Goal: Task Accomplishment & Management: Manage account settings

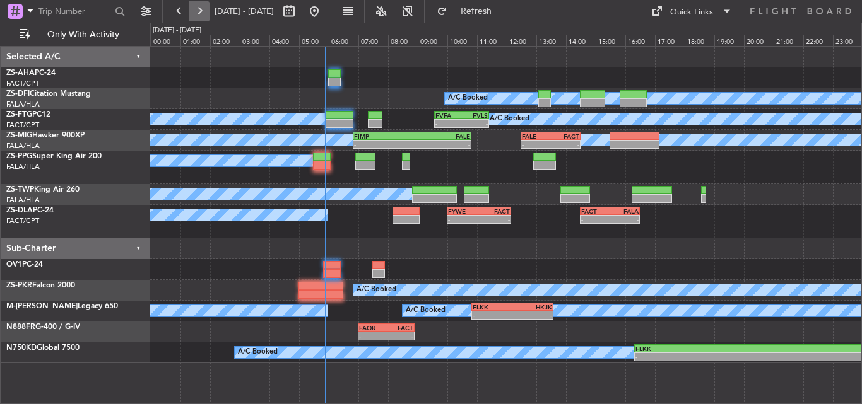
click at [192, 18] on button at bounding box center [199, 11] width 20 height 20
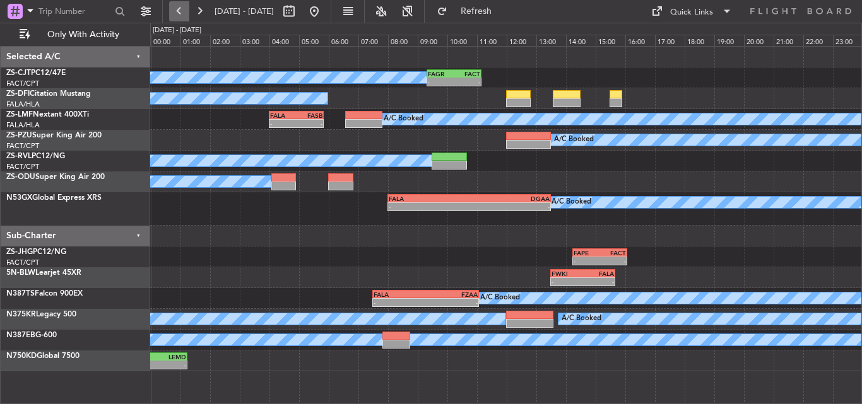
click at [181, 18] on button at bounding box center [179, 11] width 20 height 20
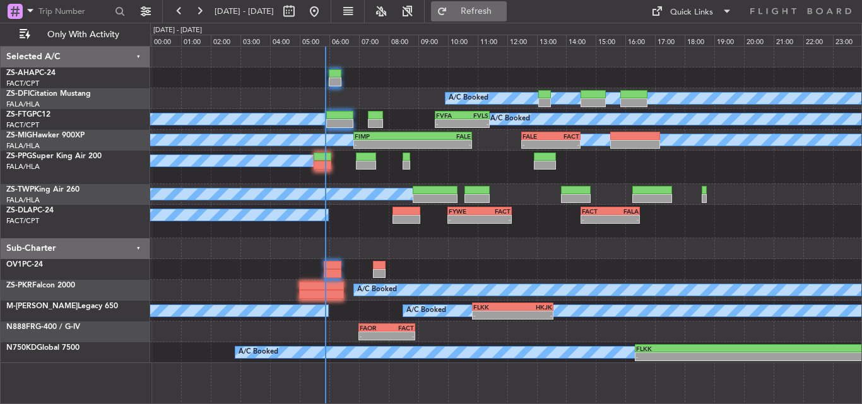
click at [503, 8] on span "Refresh" at bounding box center [476, 11] width 53 height 9
click at [488, 12] on button "Refresh" at bounding box center [469, 11] width 76 height 20
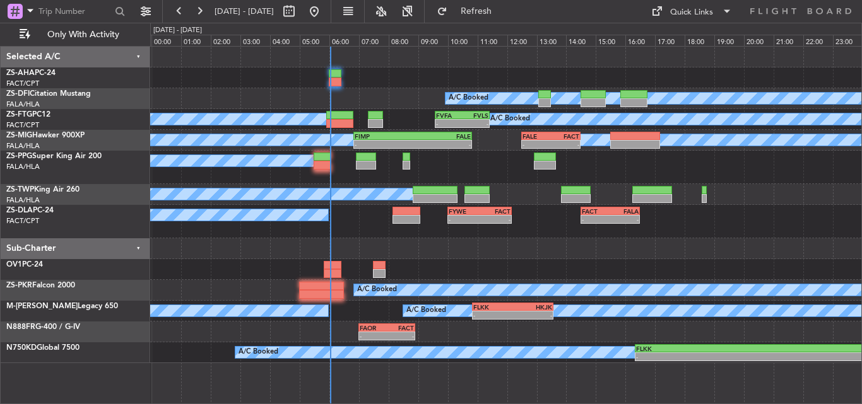
click at [468, 387] on div "A/C Booked A/C Booked A/C Booked - - FVFA 09:35 Z FVLS 11:25 Z A/C Booked A/C B…" at bounding box center [505, 225] width 711 height 358
click at [495, 6] on button "Refresh" at bounding box center [469, 11] width 76 height 20
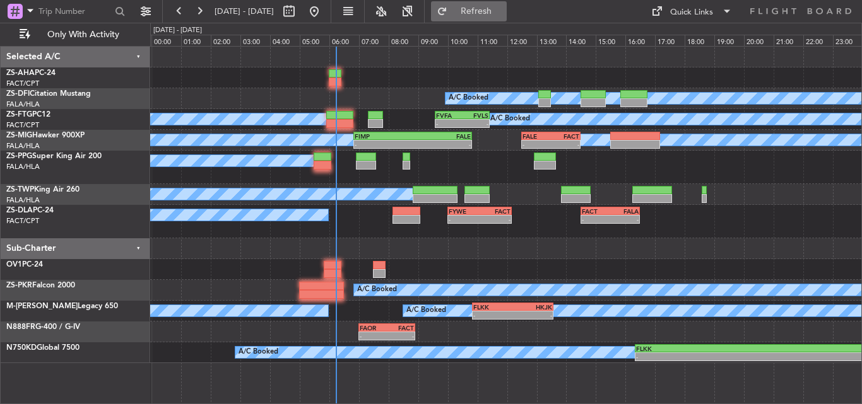
click at [486, 10] on button "Refresh" at bounding box center [469, 11] width 76 height 20
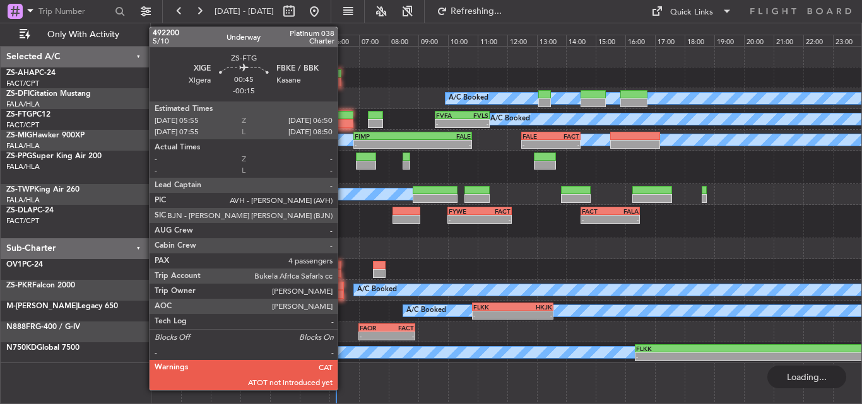
click at [343, 125] on div at bounding box center [340, 123] width 28 height 9
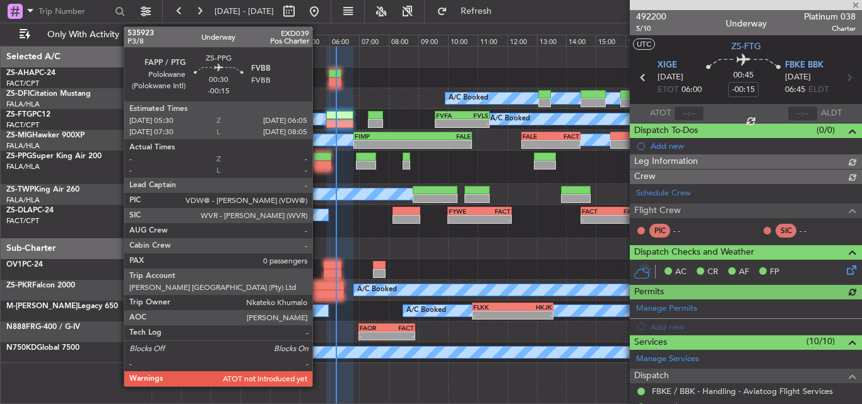
click at [318, 163] on div at bounding box center [322, 165] width 18 height 9
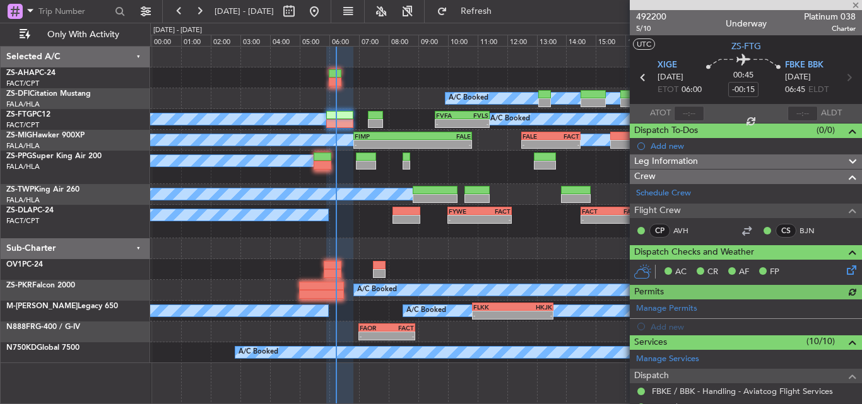
type input "0"
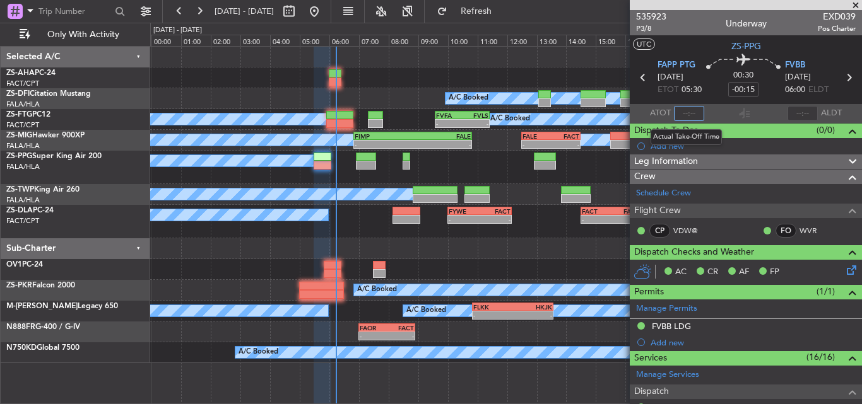
click at [684, 114] on input "text" at bounding box center [689, 113] width 30 height 15
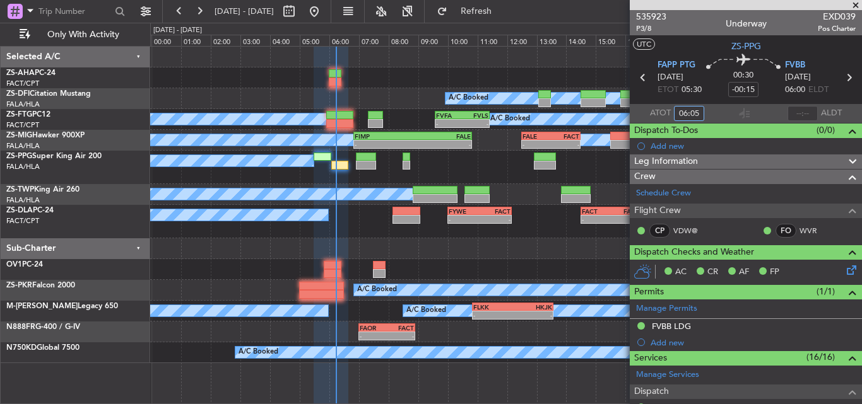
type input "06:05"
click at [855, 8] on span at bounding box center [855, 5] width 13 height 11
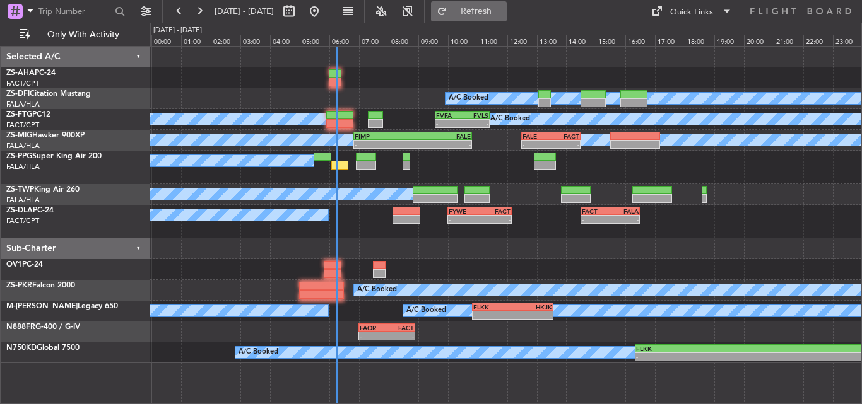
click at [501, 7] on span "Refresh" at bounding box center [476, 11] width 53 height 9
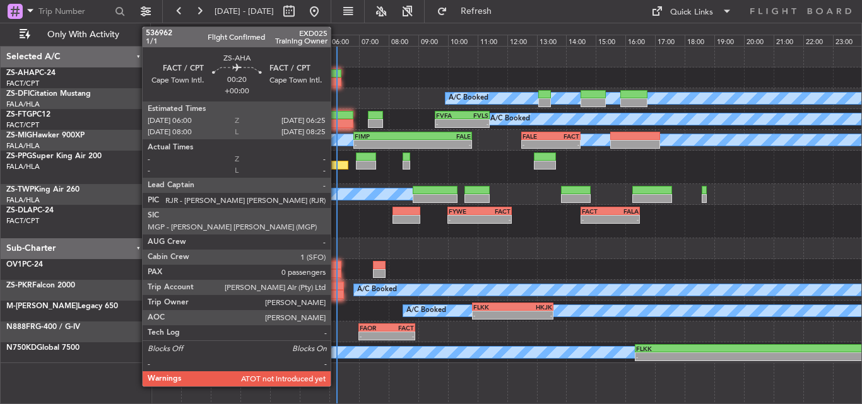
click at [333, 78] on div at bounding box center [335, 82] width 13 height 9
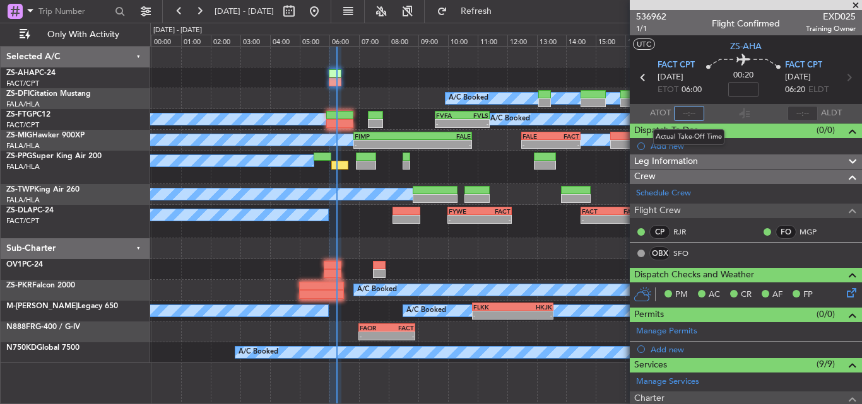
click at [687, 112] on input "text" at bounding box center [689, 113] width 30 height 15
type input "06:13"
click at [856, 4] on span at bounding box center [855, 5] width 13 height 11
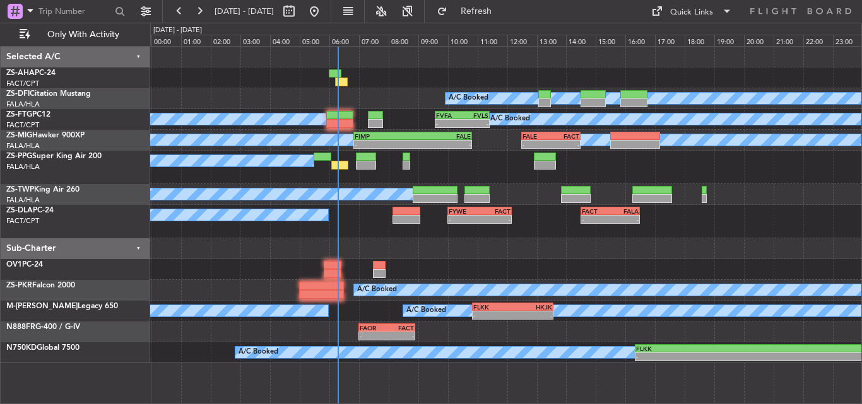
click at [498, 373] on div "A/C Booked A/C Booked A/C Booked - - FVFA 09:35 Z FVLS 11:25 Z A/C Booked A/C B…" at bounding box center [505, 225] width 711 height 358
click at [201, 9] on button at bounding box center [199, 11] width 20 height 20
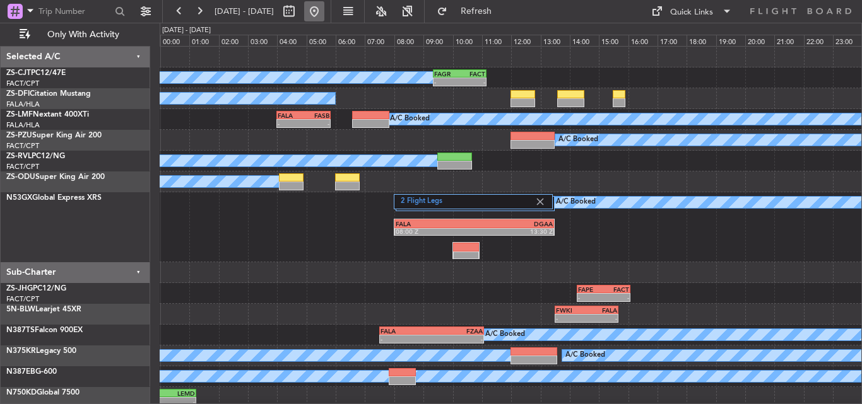
click at [324, 16] on button at bounding box center [314, 11] width 20 height 20
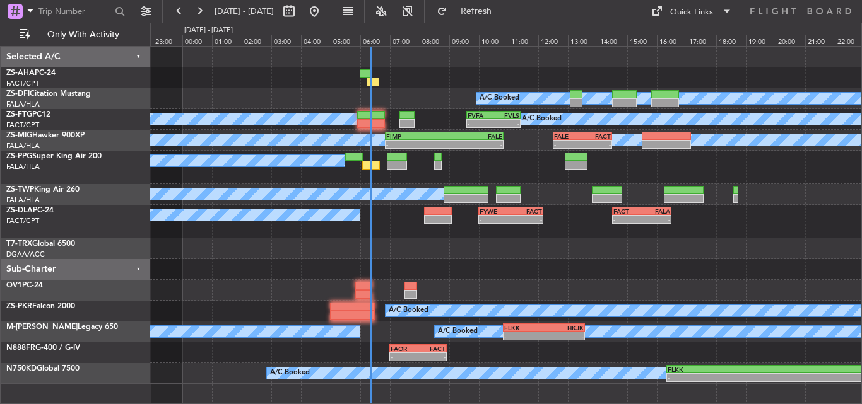
click at [298, 301] on div "A/C Booked A/C Booked A/C Booked - - FVFA 09:35 Z FVLS 11:25 Z A/C Booked A/C B…" at bounding box center [505, 215] width 711 height 337
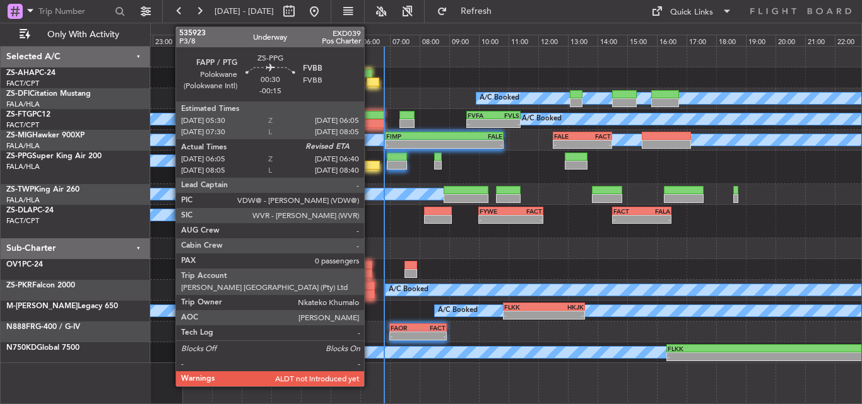
click at [370, 161] on div at bounding box center [371, 165] width 18 height 9
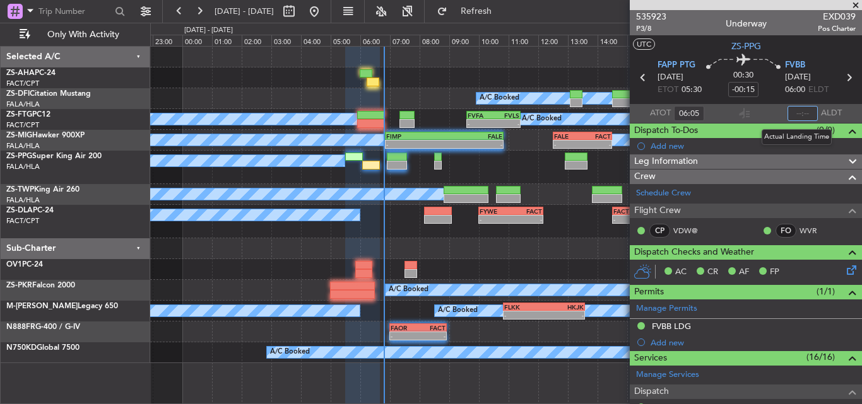
click at [792, 115] on input "text" at bounding box center [802, 113] width 30 height 15
type input "06:37"
click at [857, 3] on span at bounding box center [855, 5] width 13 height 11
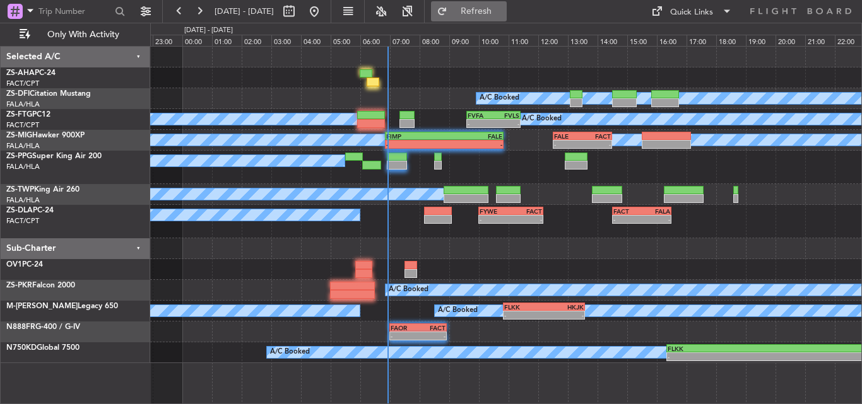
click at [476, 11] on button "Refresh" at bounding box center [469, 11] width 76 height 20
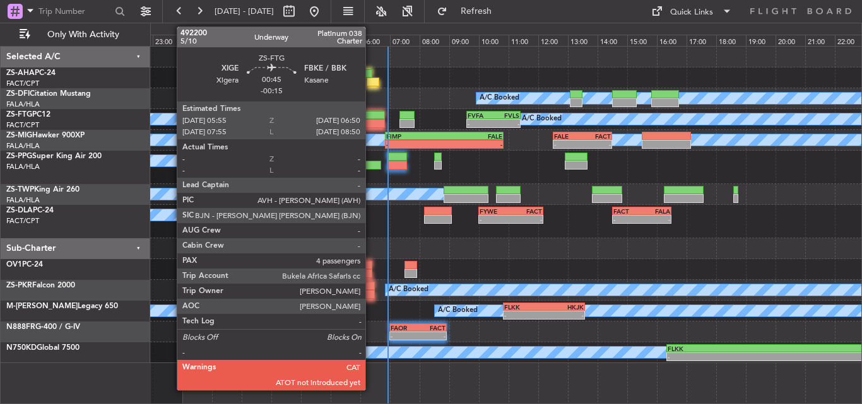
click at [371, 120] on div at bounding box center [371, 123] width 28 height 9
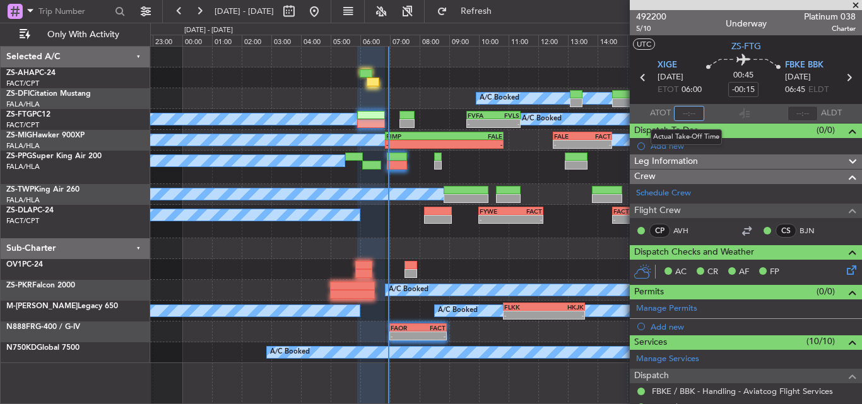
click at [689, 115] on input "text" at bounding box center [689, 113] width 30 height 15
type input "0"
type input "06:00"
click at [797, 110] on input "text" at bounding box center [802, 113] width 30 height 15
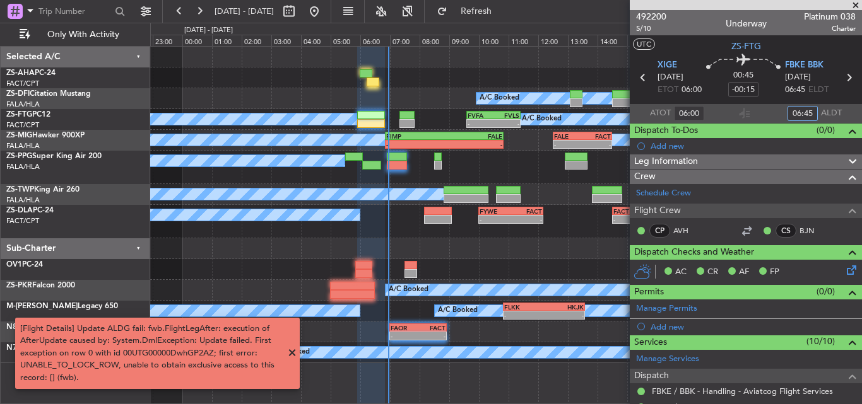
type input "06:45"
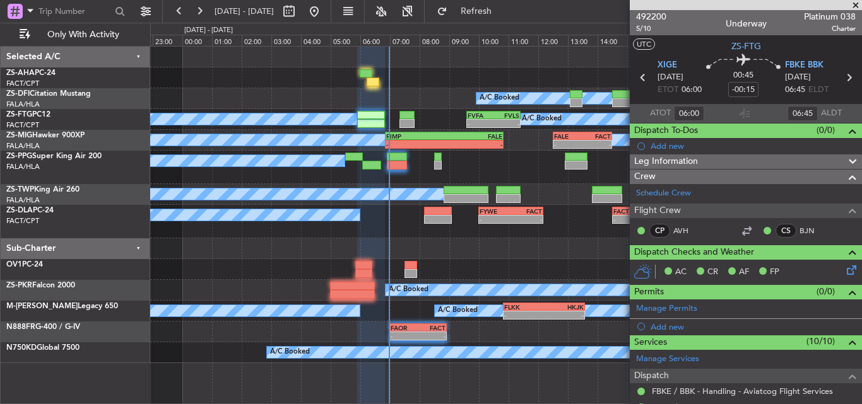
click at [854, 3] on span at bounding box center [855, 5] width 13 height 11
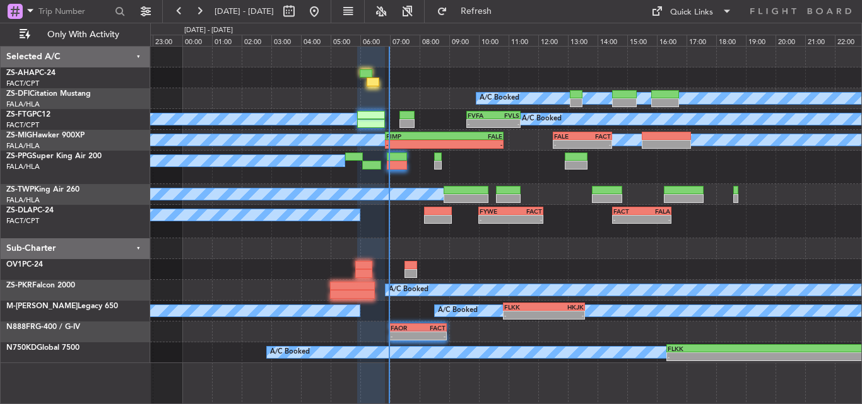
type input "0"
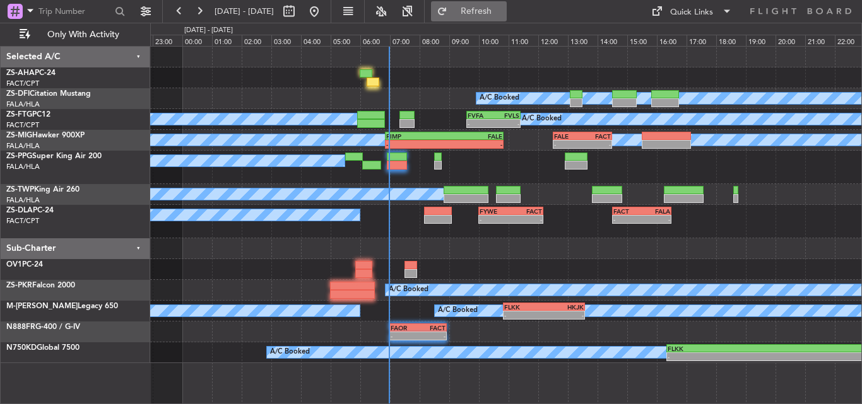
click at [500, 16] on button "Refresh" at bounding box center [469, 11] width 76 height 20
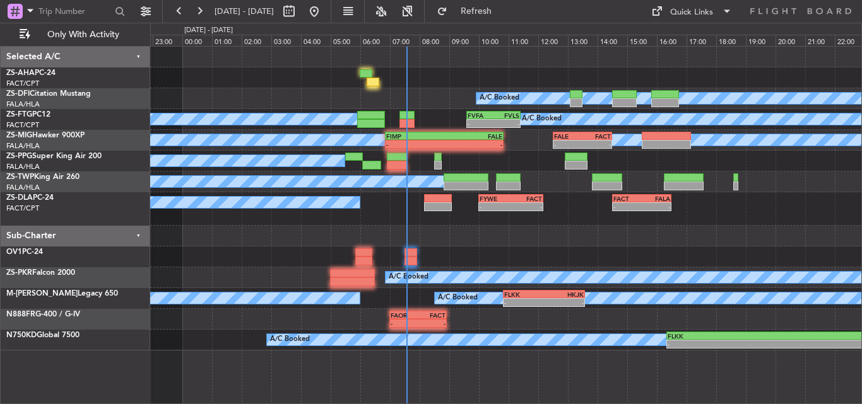
click at [473, 237] on div at bounding box center [505, 236] width 711 height 21
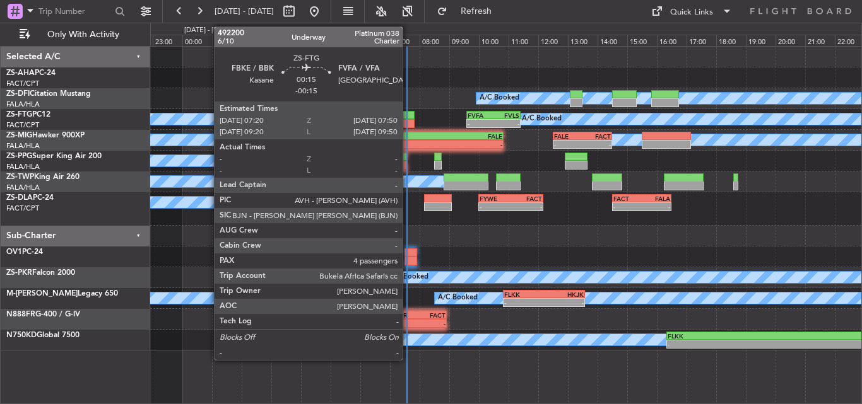
click at [408, 122] on div at bounding box center [406, 123] width 15 height 9
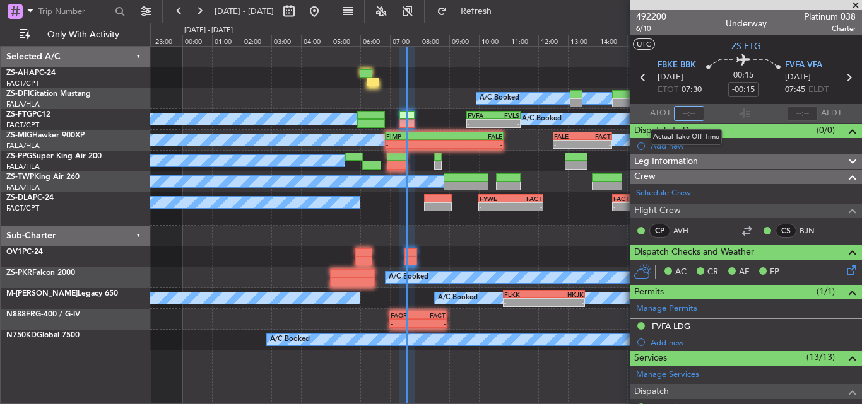
click at [687, 110] on input "text" at bounding box center [689, 113] width 30 height 15
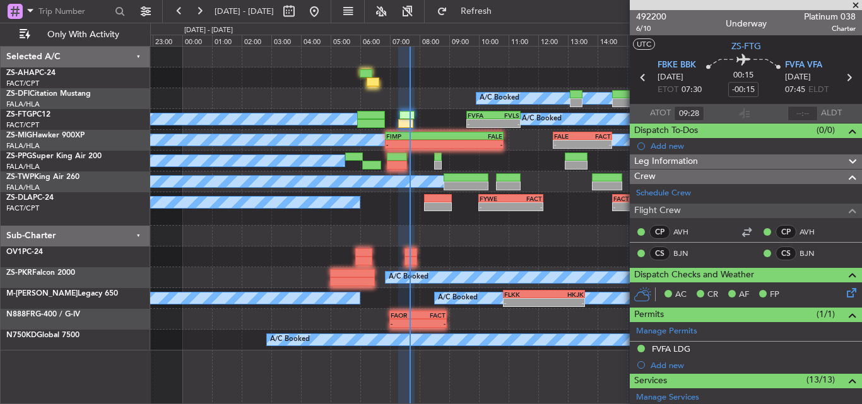
type input "07:28"
click at [857, 8] on span at bounding box center [855, 5] width 13 height 11
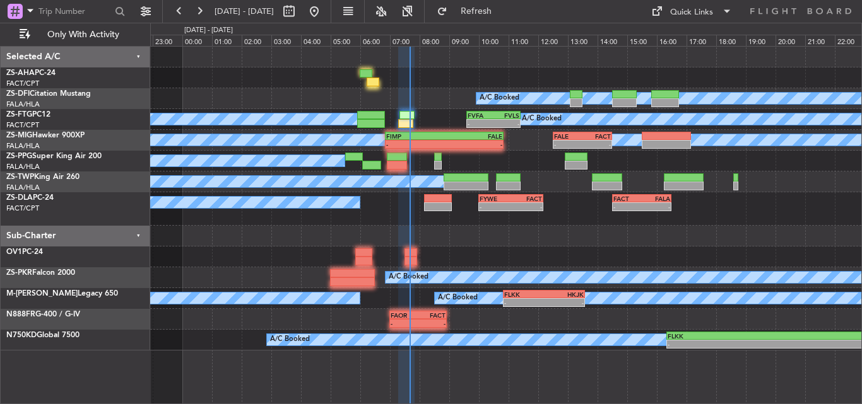
type input "0"
click at [573, 389] on div "A/C Booked A/C Booked A/C Booked - - FVFA 09:35 Z FVLS 11:25 Z A/C Booked A/C B…" at bounding box center [505, 225] width 711 height 358
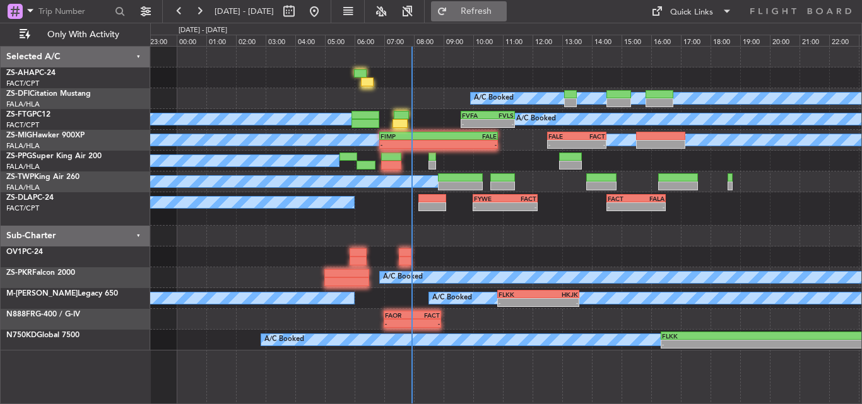
click at [503, 18] on button "Refresh" at bounding box center [469, 11] width 76 height 20
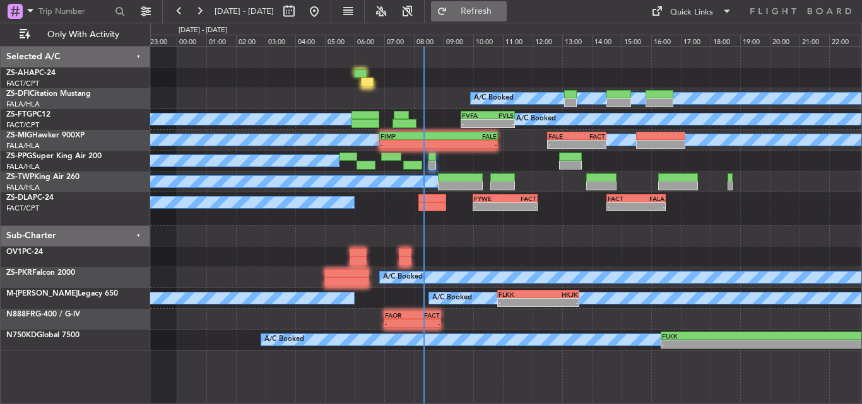
click at [489, 9] on button "Refresh" at bounding box center [469, 11] width 76 height 20
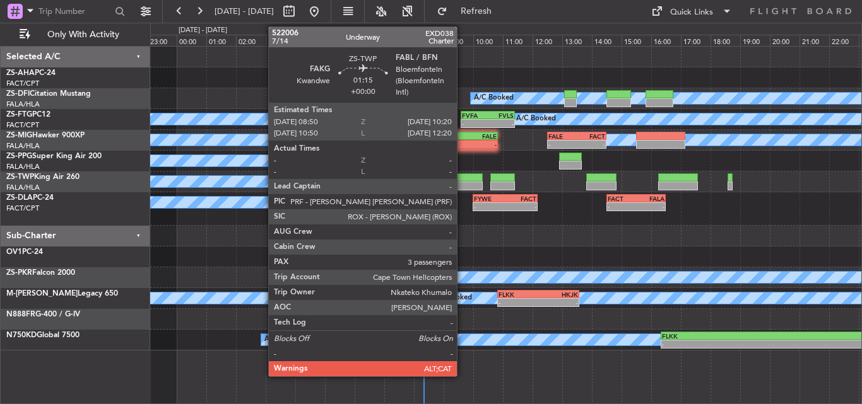
click at [462, 183] on div at bounding box center [460, 186] width 45 height 9
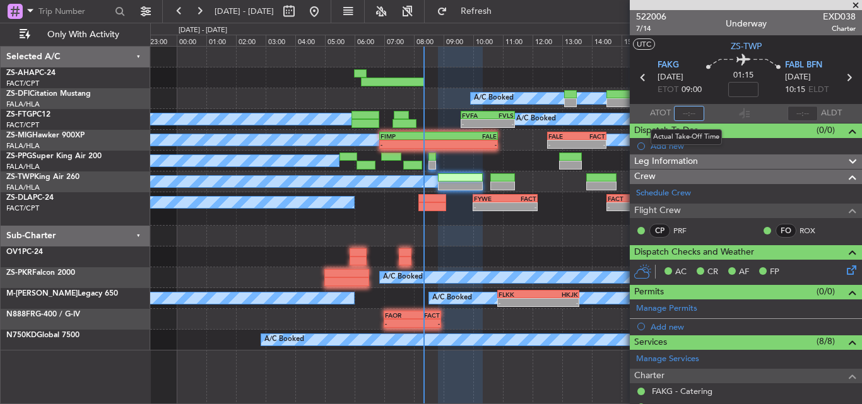
click at [687, 112] on input "text" at bounding box center [689, 113] width 30 height 15
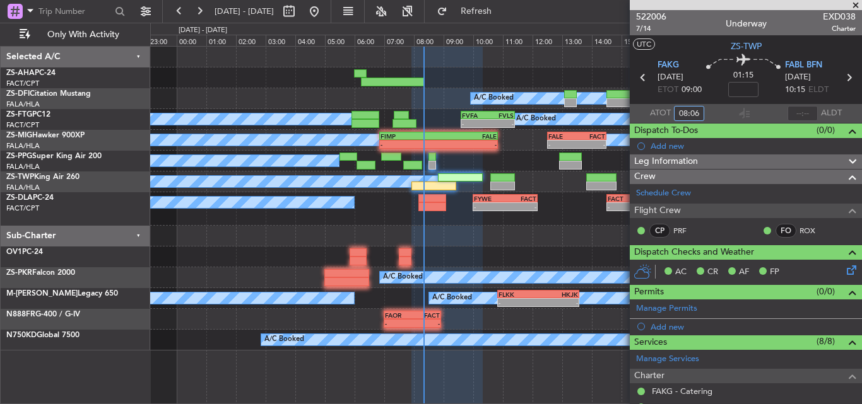
type input "08:06"
click at [853, 3] on span at bounding box center [855, 5] width 13 height 11
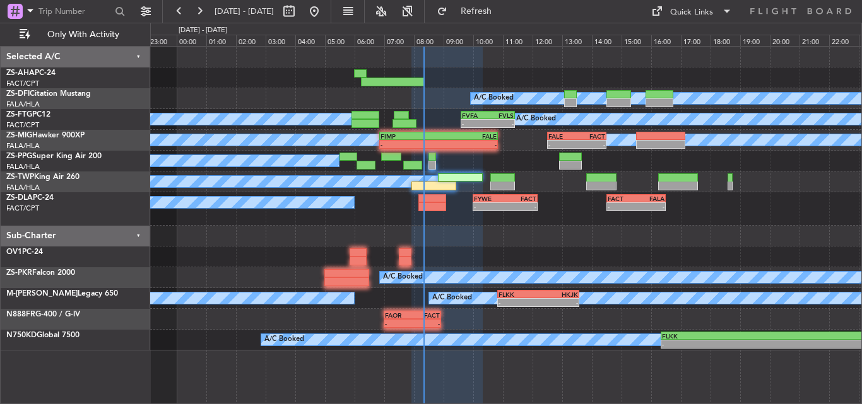
type input "0"
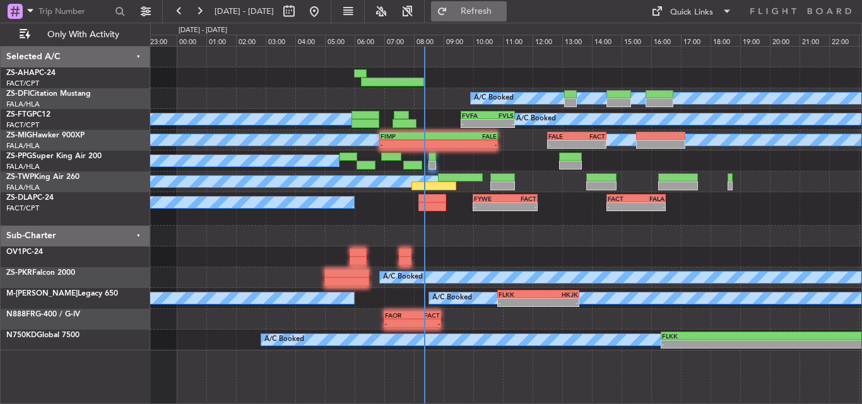
click at [494, 14] on span "Refresh" at bounding box center [476, 11] width 53 height 9
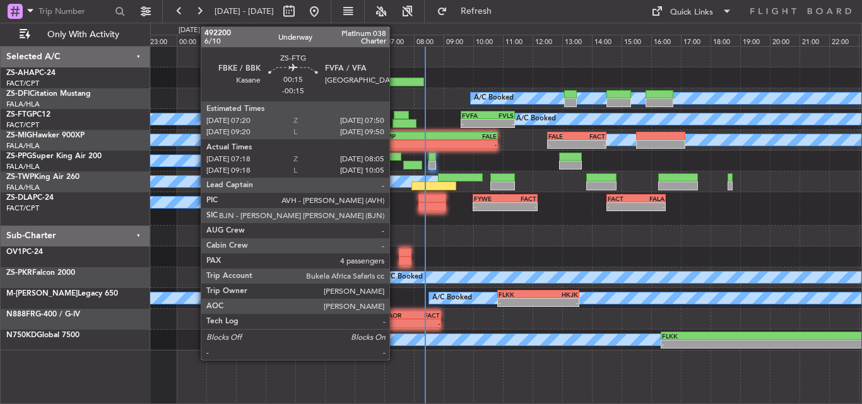
click at [395, 117] on div at bounding box center [401, 115] width 15 height 9
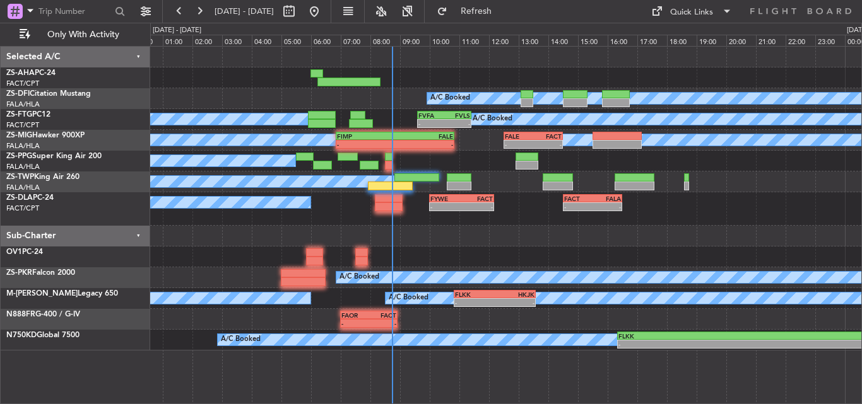
click at [244, 93] on div "A/C Booked A/C Booked A/C Booked - - FVFA 09:35 Z FVLS 11:25 Z A/C Booked A/C B…" at bounding box center [505, 199] width 711 height 304
drag, startPoint x: 516, startPoint y: 11, endPoint x: 500, endPoint y: 15, distance: 16.4
click at [500, 15] on span "Refresh" at bounding box center [476, 11] width 53 height 9
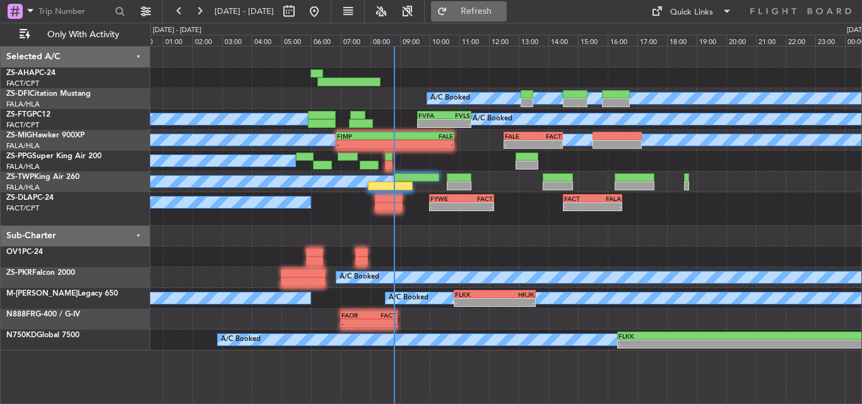
click at [482, 15] on button "Refresh" at bounding box center [469, 11] width 76 height 20
click at [509, 373] on div "A/C Booked A/C Booked A/C Booked - - FVFA 09:35 Z FVLS 11:25 Z A/C Booked A/C B…" at bounding box center [505, 225] width 711 height 358
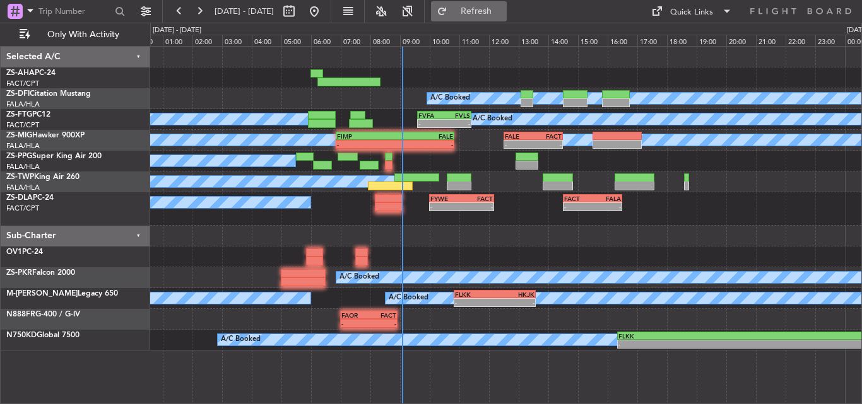
click at [503, 13] on span "Refresh" at bounding box center [476, 11] width 53 height 9
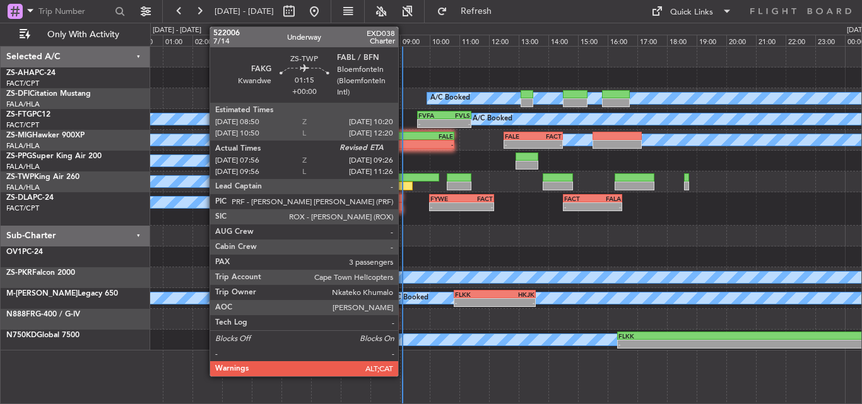
click at [404, 184] on div at bounding box center [390, 186] width 45 height 9
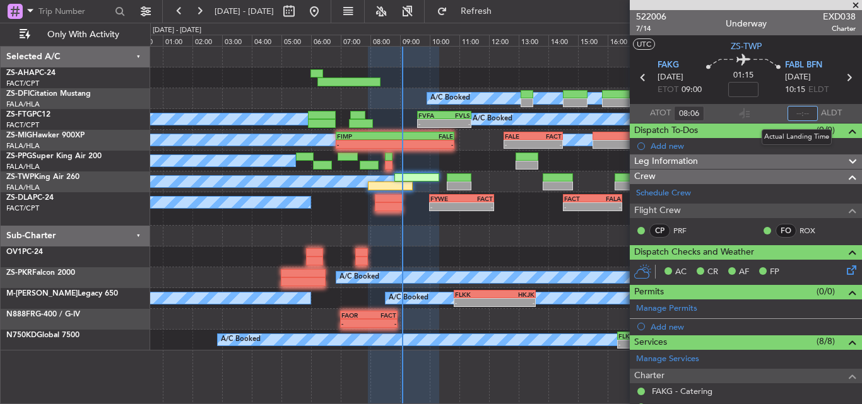
click at [804, 112] on input "text" at bounding box center [802, 113] width 30 height 15
type input "0"
type input "09:04"
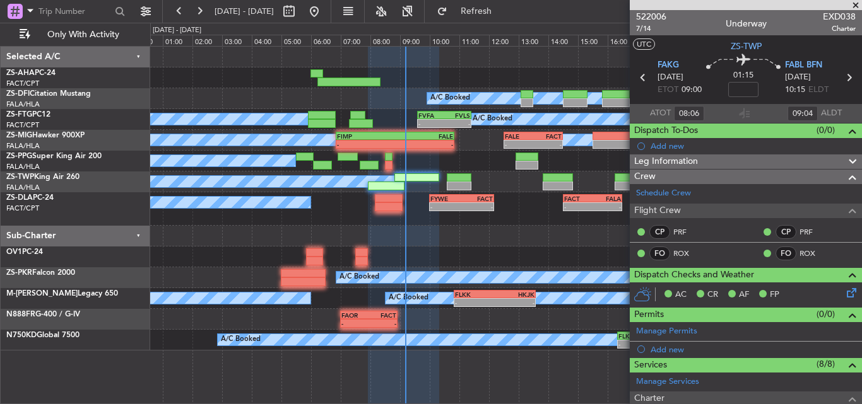
click at [856, 5] on span at bounding box center [855, 5] width 13 height 11
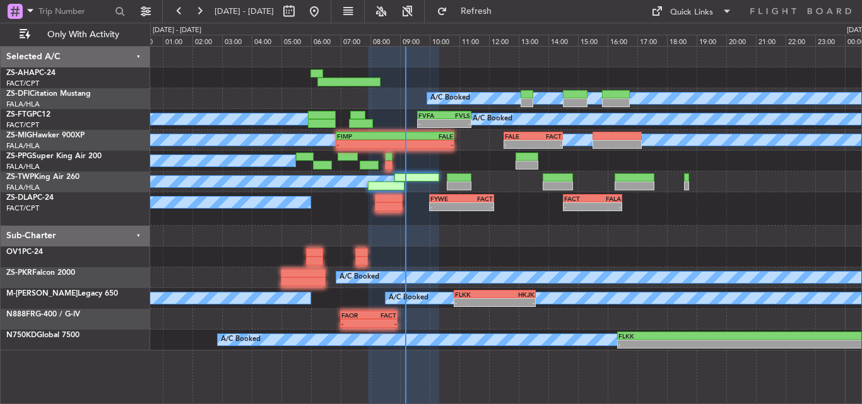
type input "0"
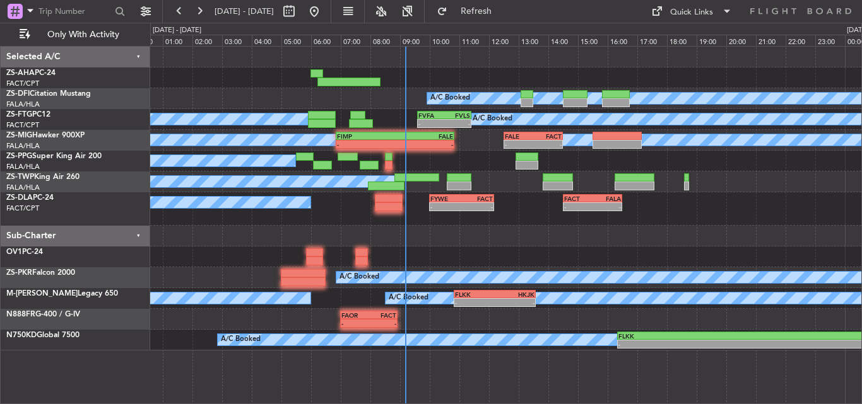
click at [560, 248] on div at bounding box center [505, 257] width 711 height 21
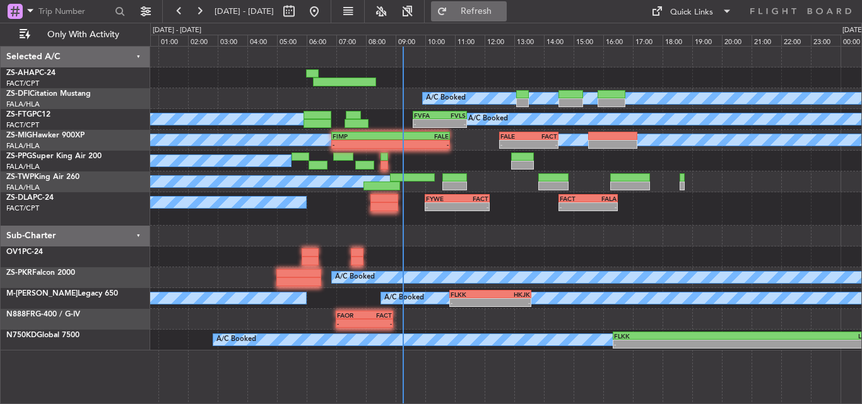
click at [478, 8] on button "Refresh" at bounding box center [469, 11] width 76 height 20
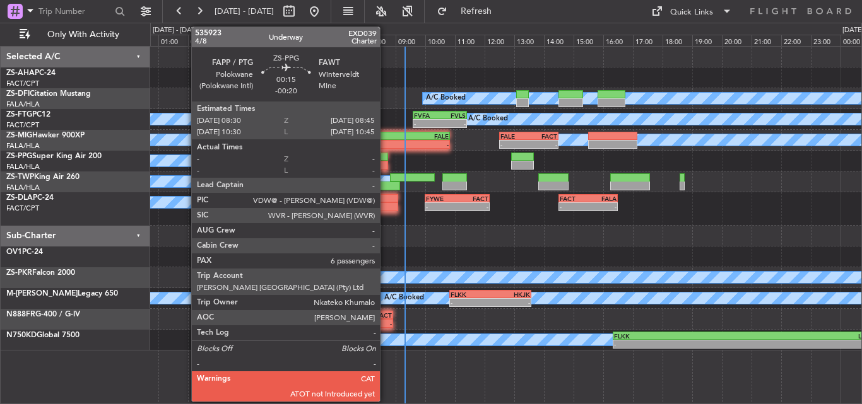
click at [385, 162] on div at bounding box center [384, 165] width 8 height 9
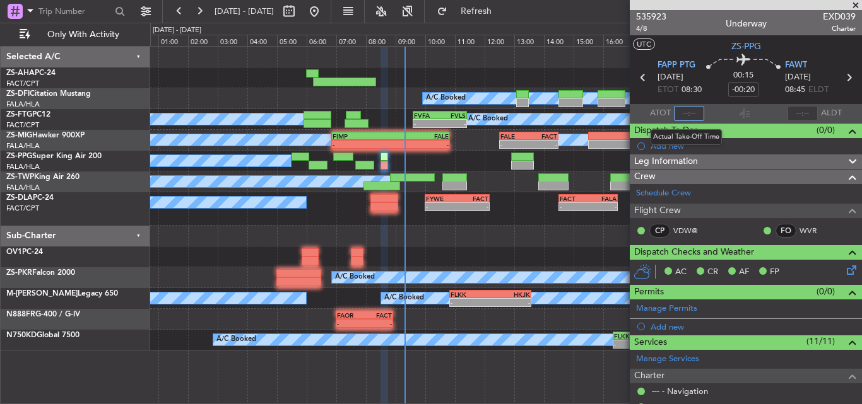
click at [692, 112] on input "text" at bounding box center [689, 113] width 30 height 15
type input "09:17"
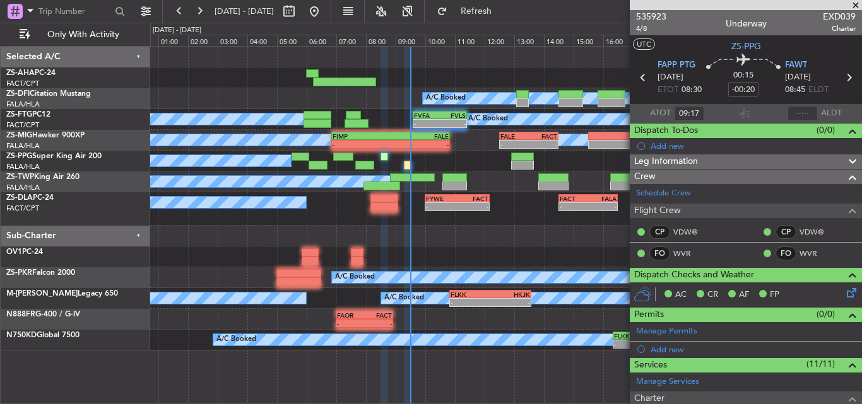
click at [566, 248] on div at bounding box center [505, 257] width 711 height 21
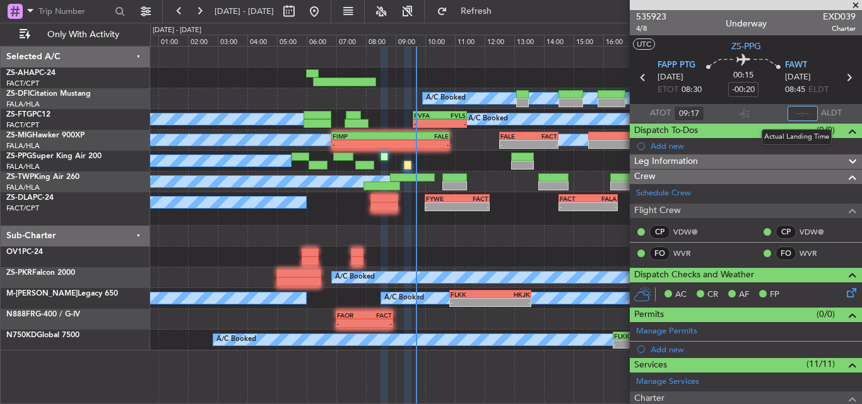
click at [797, 111] on input "text" at bounding box center [802, 113] width 30 height 15
type input "09:35"
drag, startPoint x: 855, startPoint y: 4, endPoint x: 831, endPoint y: 18, distance: 27.9
click at [855, 4] on span at bounding box center [855, 5] width 13 height 11
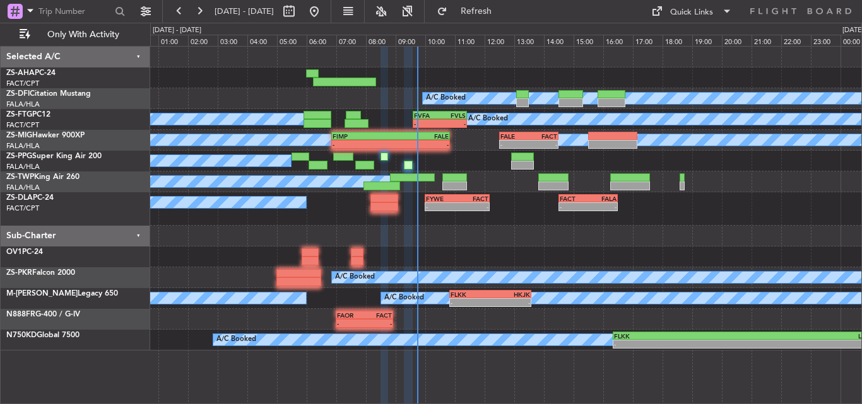
type input "0"
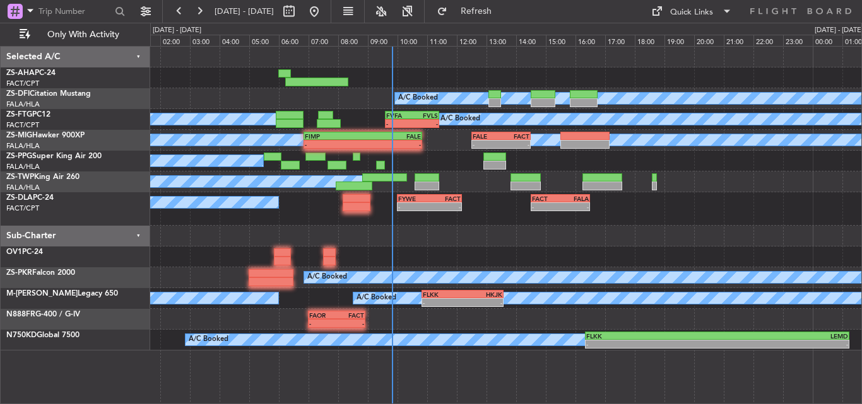
click at [465, 240] on div at bounding box center [505, 236] width 711 height 21
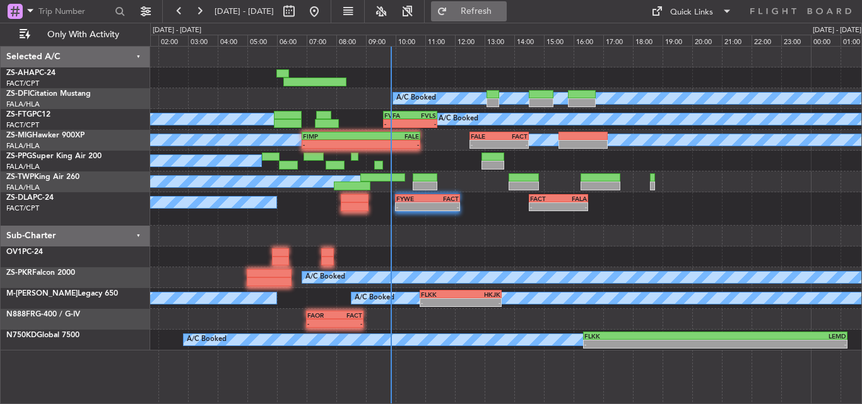
click at [503, 7] on span "Refresh" at bounding box center [476, 11] width 53 height 9
click at [202, 11] on button at bounding box center [199, 11] width 20 height 20
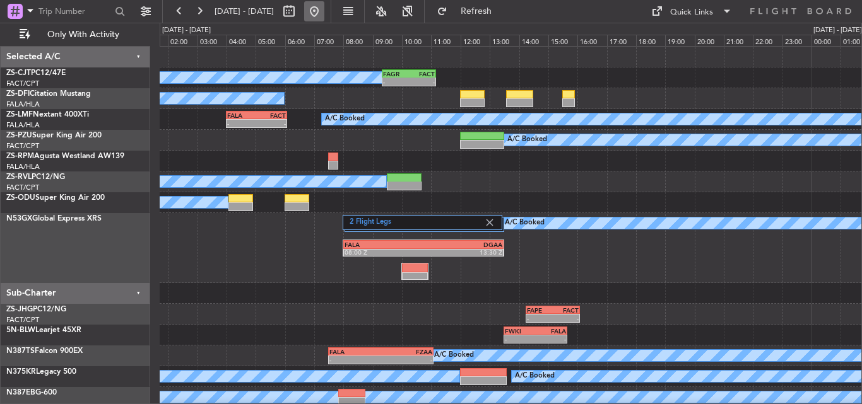
click at [324, 18] on button at bounding box center [314, 11] width 20 height 20
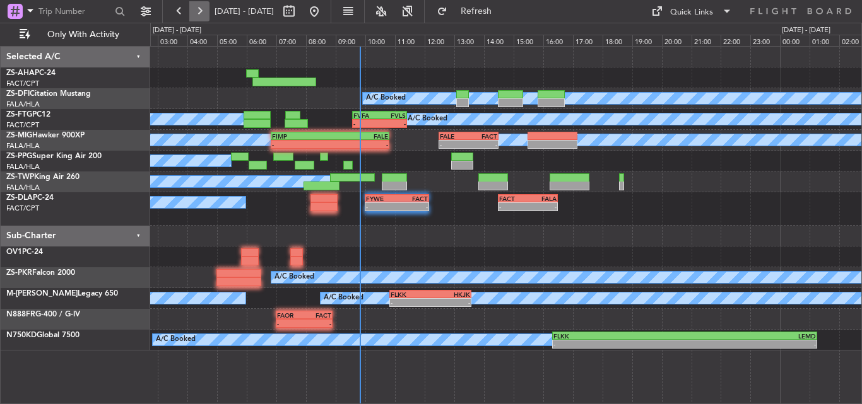
click at [197, 12] on button at bounding box center [199, 11] width 20 height 20
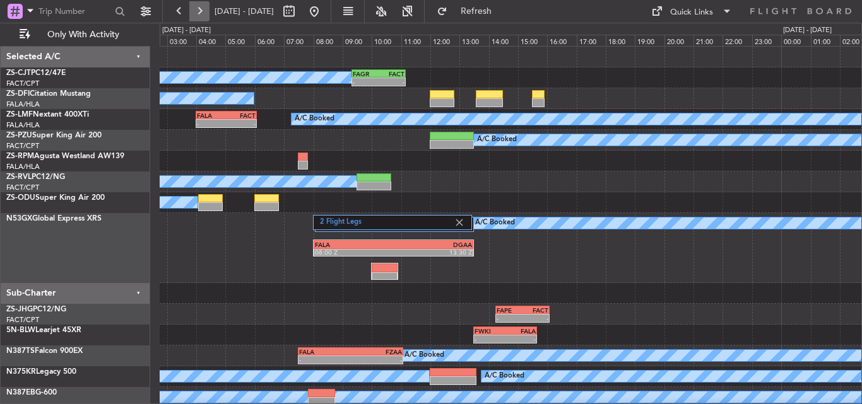
click at [193, 11] on button at bounding box center [199, 11] width 20 height 20
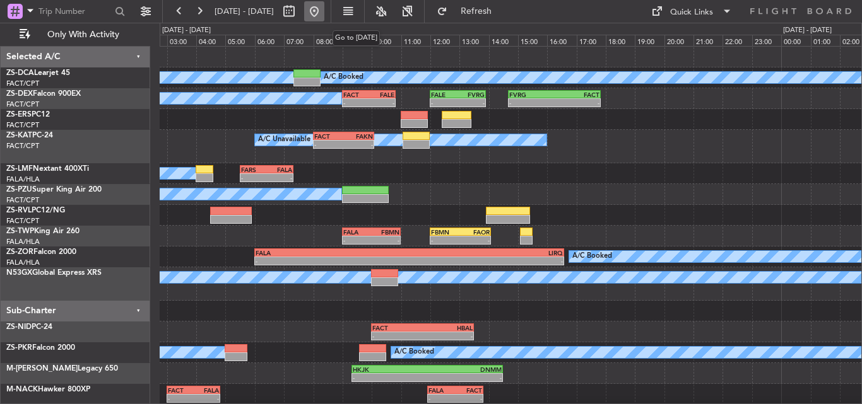
click at [324, 12] on button at bounding box center [314, 11] width 20 height 20
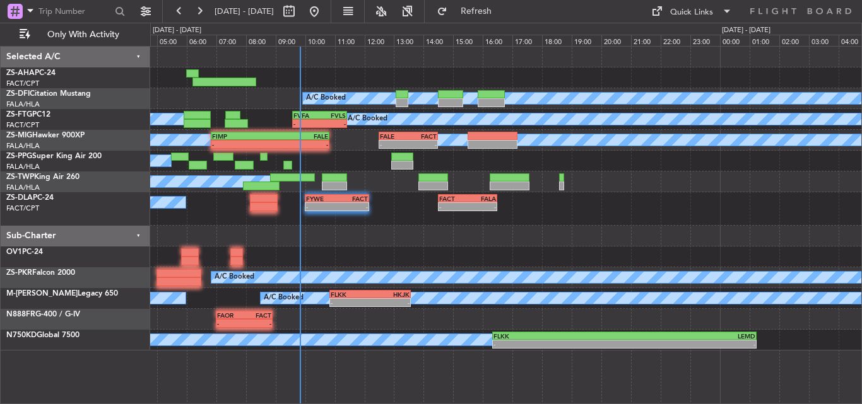
click at [353, 238] on div at bounding box center [505, 236] width 711 height 21
